Goal: Find specific page/section: Find specific page/section

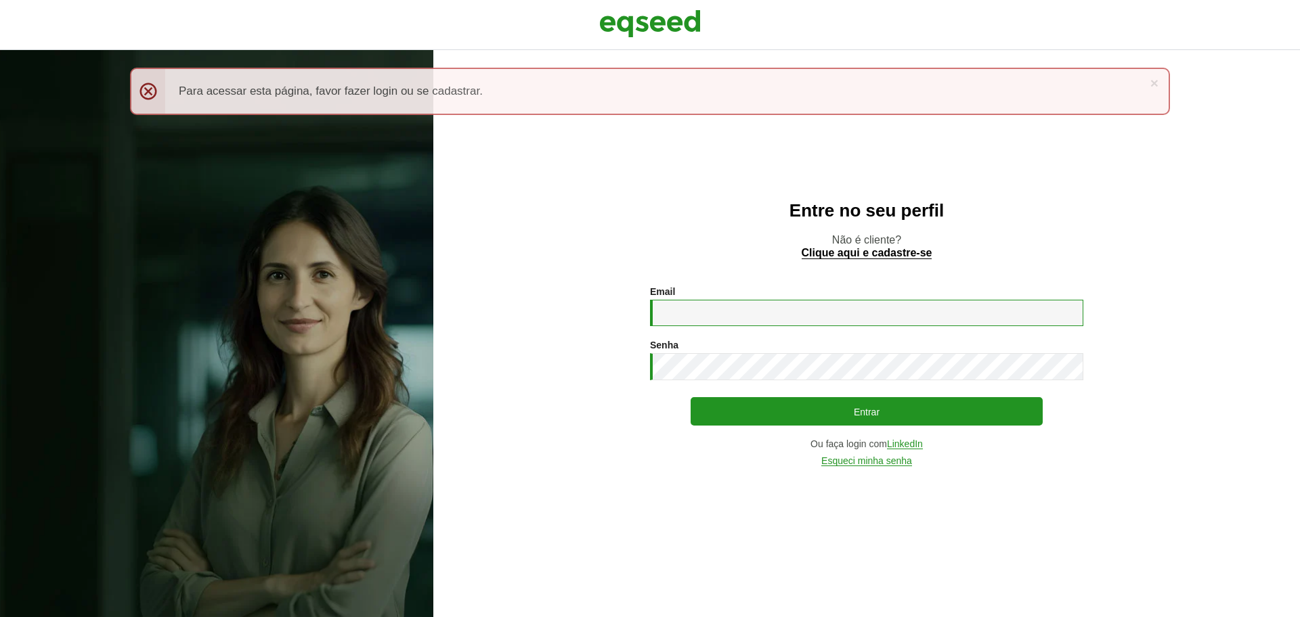
type input "**********"
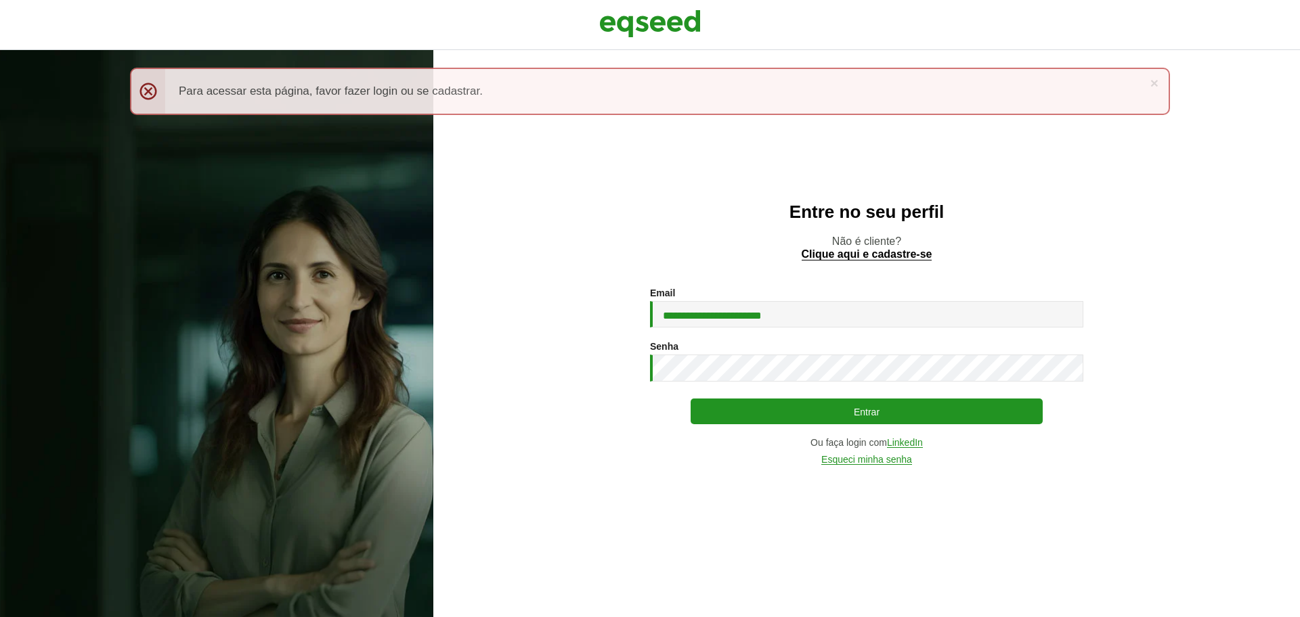
click at [774, 414] on button "Entrar" at bounding box center [866, 412] width 352 height 26
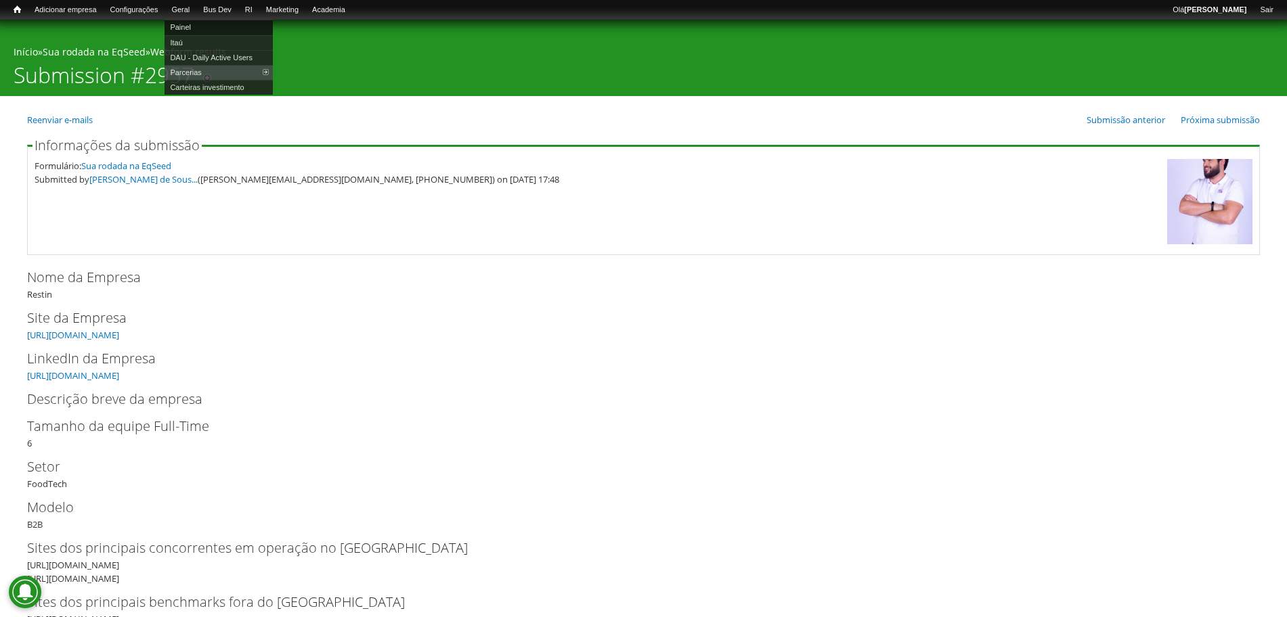
click at [198, 24] on link "Painel" at bounding box center [218, 27] width 108 height 15
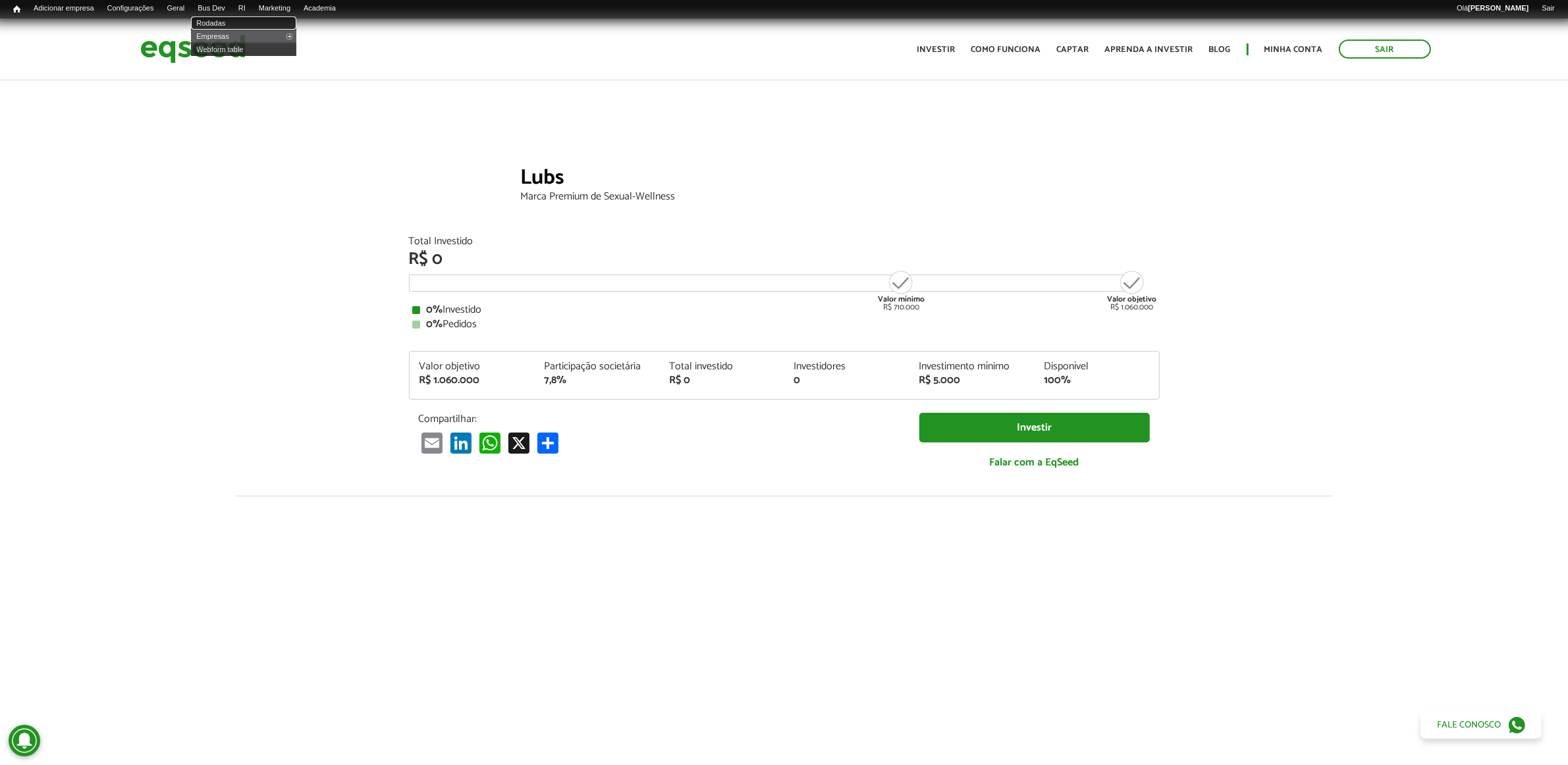
click at [238, 18] on link "Rodadas" at bounding box center [243, 23] width 105 height 14
